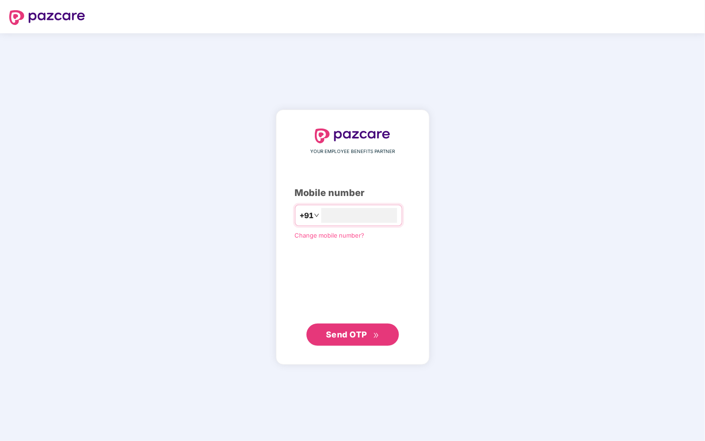
type input "**********"
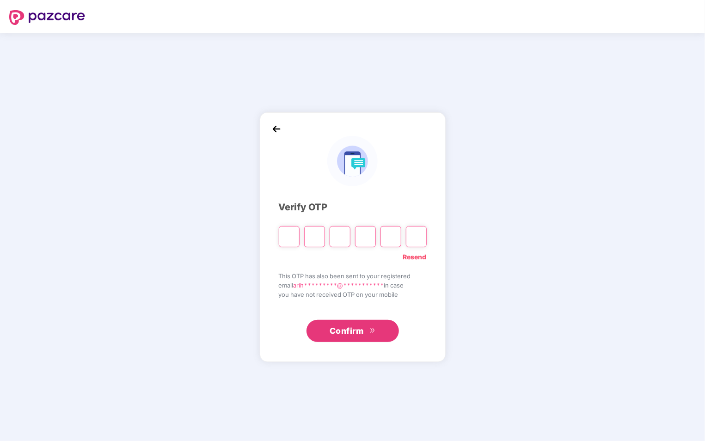
type input "*"
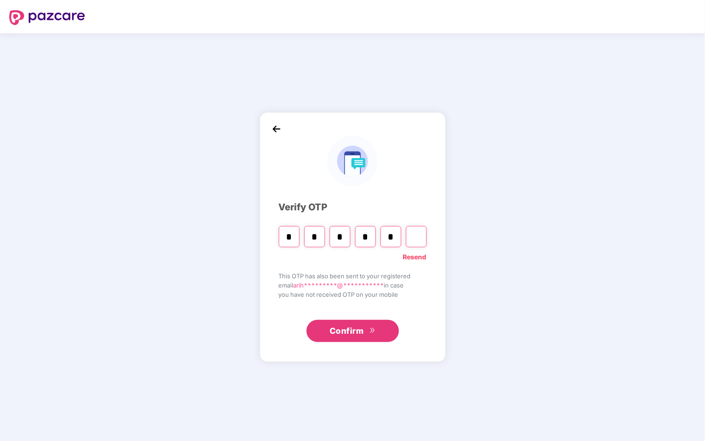
type input "*"
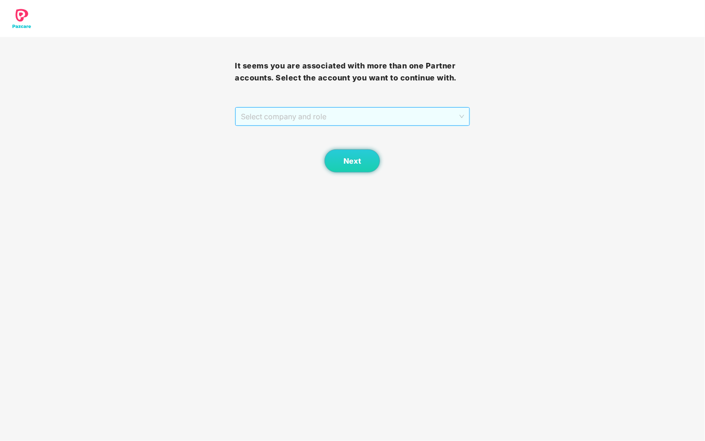
click at [382, 114] on span "Select company and role" at bounding box center [352, 117] width 223 height 18
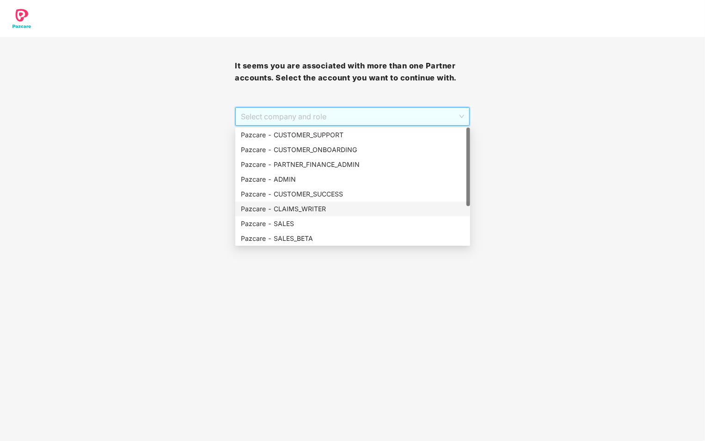
scroll to position [59, 0]
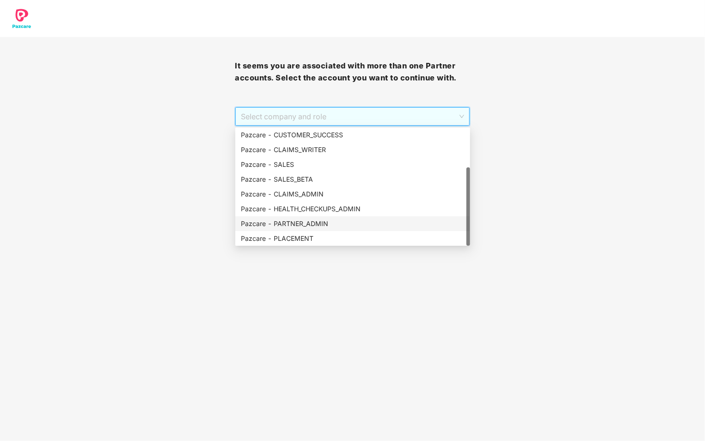
click at [327, 220] on div "Pazcare - PARTNER_ADMIN" at bounding box center [353, 224] width 224 height 10
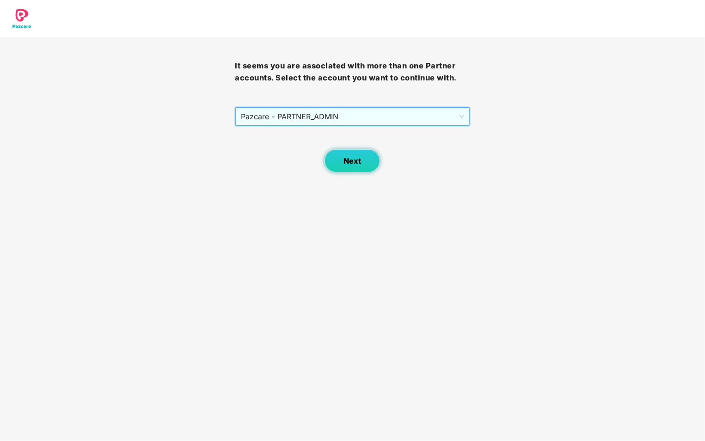
click at [370, 166] on button "Next" at bounding box center [351, 160] width 55 height 23
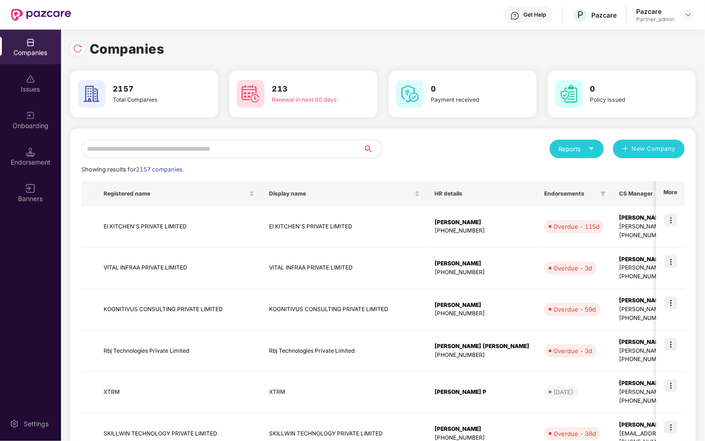
click at [239, 147] on input "text" at bounding box center [222, 149] width 282 height 18
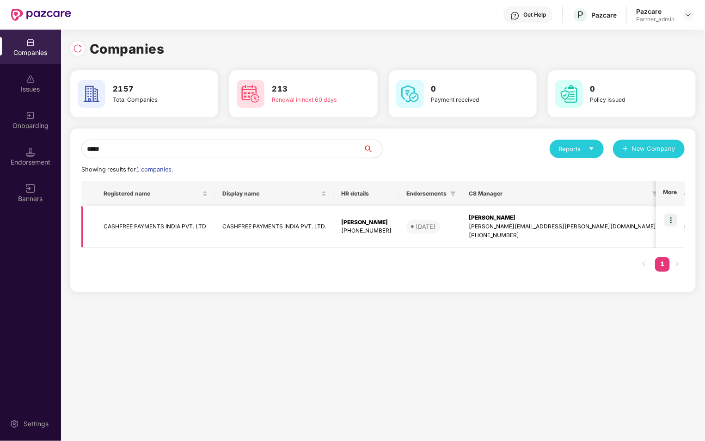
type input "*****"
click at [672, 217] on img at bounding box center [670, 220] width 13 height 13
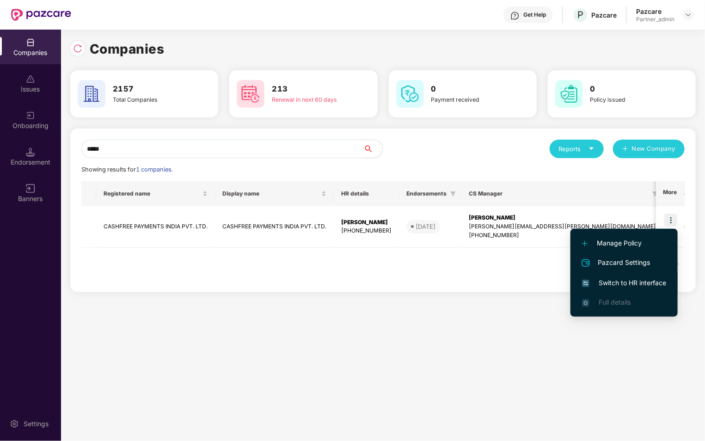
click at [625, 284] on span "Switch to HR interface" at bounding box center [624, 283] width 84 height 10
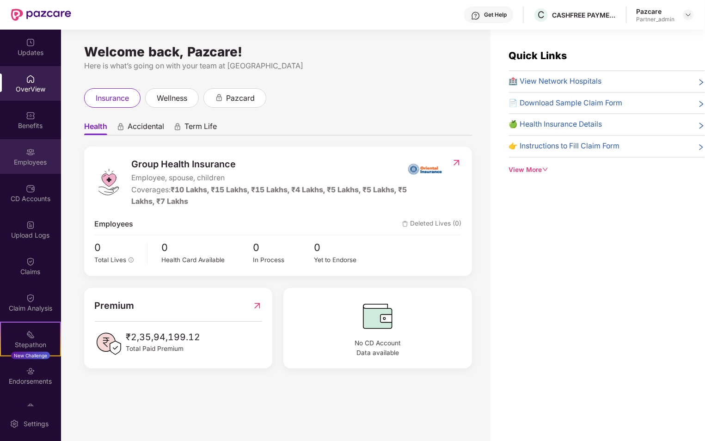
click at [24, 160] on div "Employees" at bounding box center [30, 162] width 61 height 9
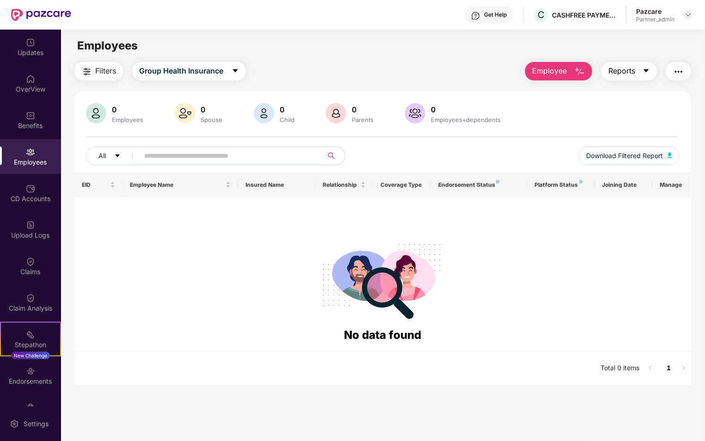
click at [618, 70] on span "Reports" at bounding box center [621, 71] width 27 height 12
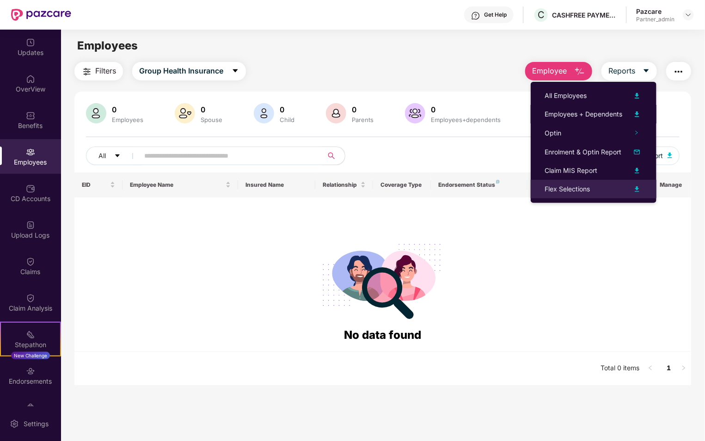
click at [601, 190] on div "Flex Selections" at bounding box center [593, 188] width 98 height 11
